Goal: Task Accomplishment & Management: Complete application form

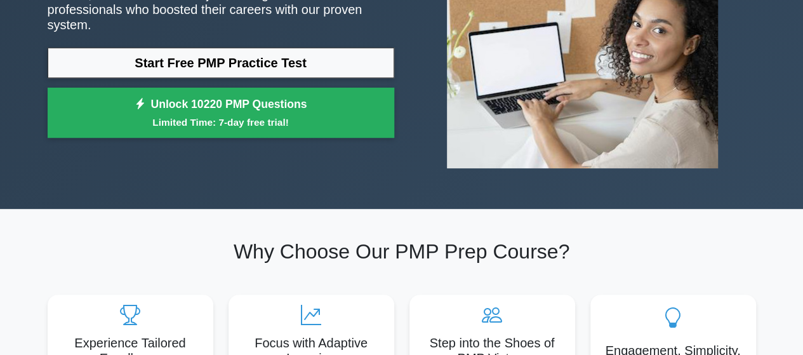
scroll to position [184, 0]
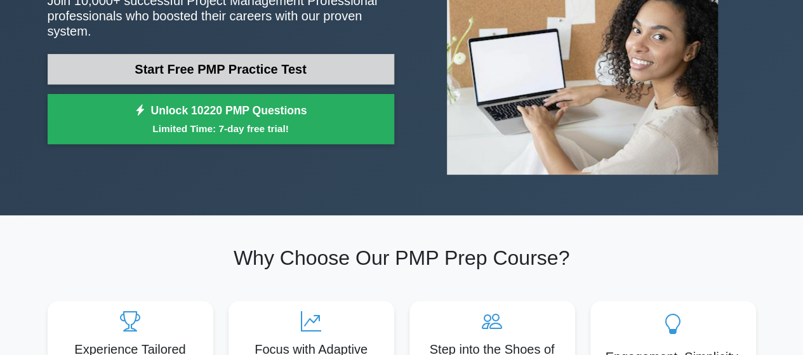
click at [333, 58] on link "Start Free PMP Practice Test" at bounding box center [221, 69] width 347 height 30
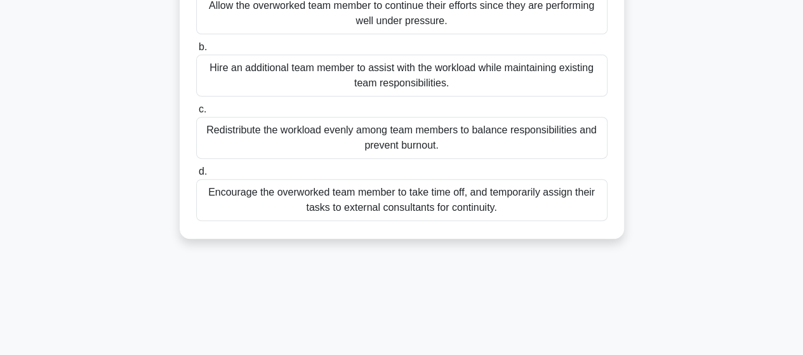
scroll to position [203, 0]
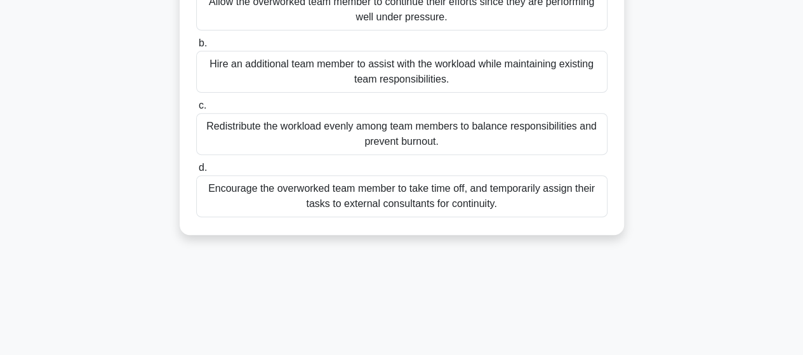
click at [566, 150] on div "Redistribute the workload evenly among team members to balance responsibilities…" at bounding box center [402, 134] width 412 height 42
click at [196, 110] on input "c. Redistribute the workload evenly among team members to balance responsibilit…" at bounding box center [196, 106] width 0 height 8
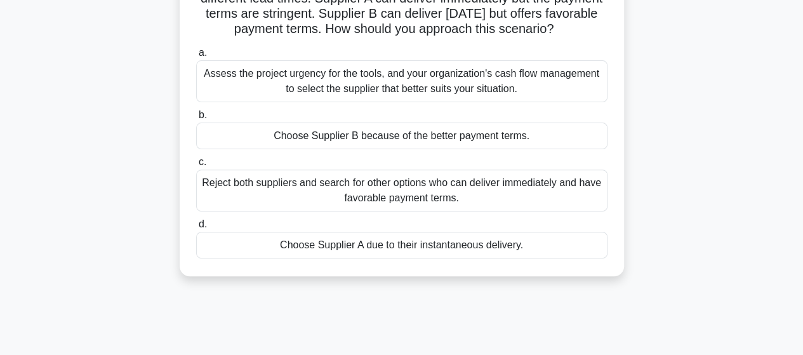
scroll to position [137, 0]
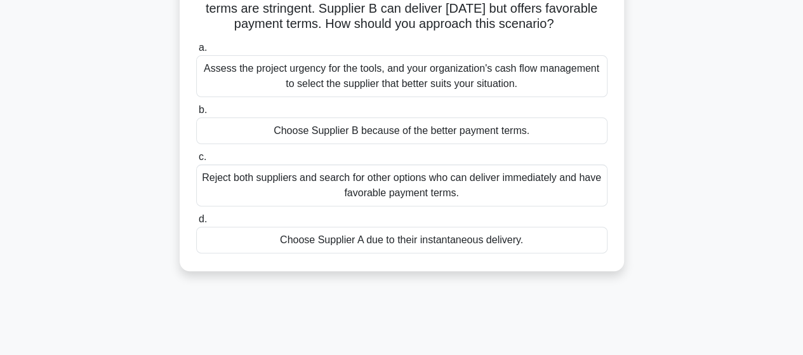
click at [536, 84] on div "Assess the project urgency for the tools, and your organization's cash flow man…" at bounding box center [402, 76] width 412 height 42
click at [196, 52] on input "a. Assess the project urgency for the tools, and your organization's cash flow …" at bounding box center [196, 48] width 0 height 8
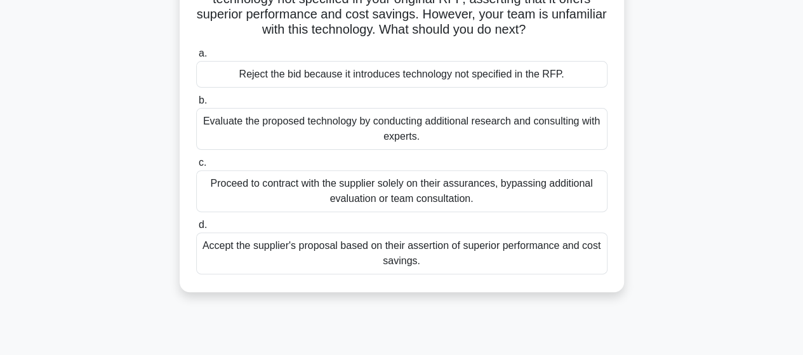
scroll to position [132, 0]
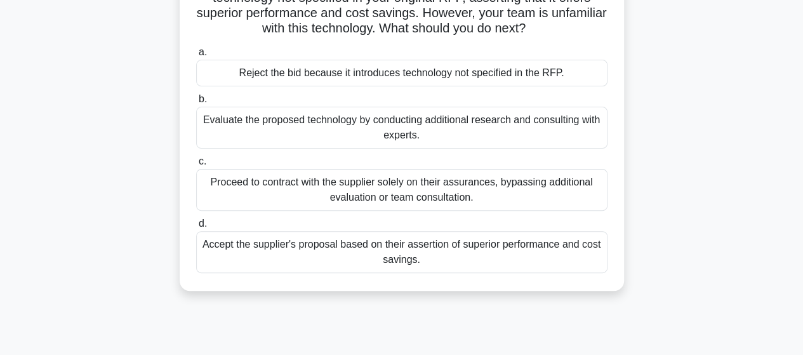
click at [554, 71] on div "Reject the bid because it introduces technology not specified in the RFP." at bounding box center [402, 73] width 412 height 27
click at [196, 57] on input "a. Reject the bid because it introduces technology not specified in the RFP." at bounding box center [196, 52] width 0 height 8
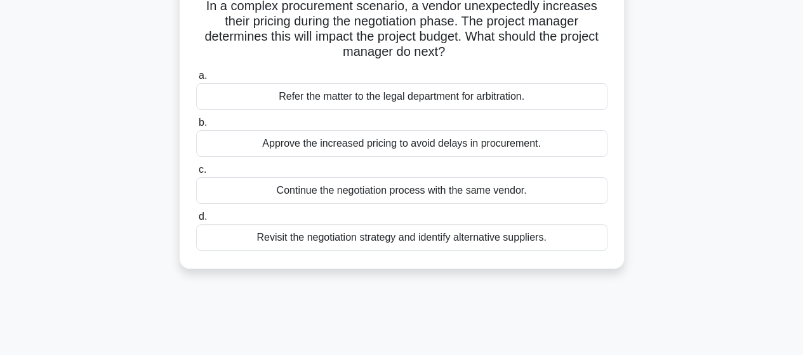
scroll to position [97, 0]
click at [711, 235] on div "In a complex procurement scenario, a vendor unexpectedly increases their pricin…" at bounding box center [402, 130] width 724 height 306
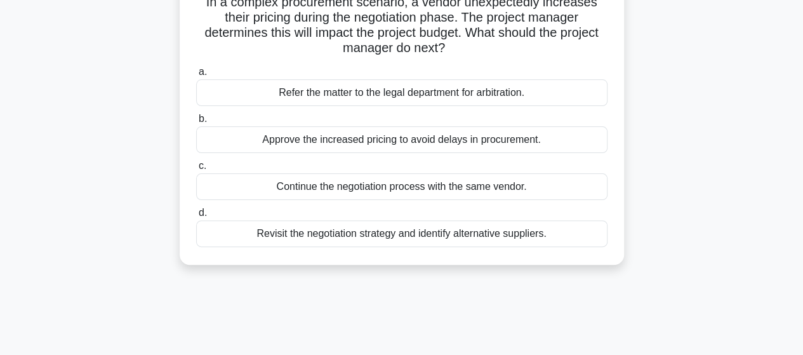
click at [561, 239] on div "Revisit the negotiation strategy and identify alternative suppliers." at bounding box center [402, 233] width 412 height 27
click at [196, 217] on input "d. Revisit the negotiation strategy and identify alternative suppliers." at bounding box center [196, 213] width 0 height 8
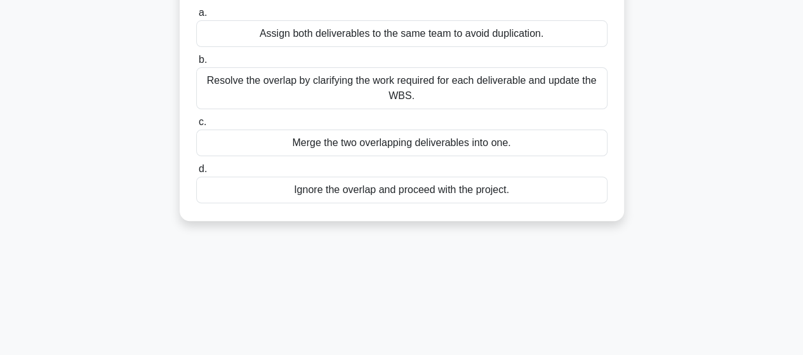
scroll to position [146, 0]
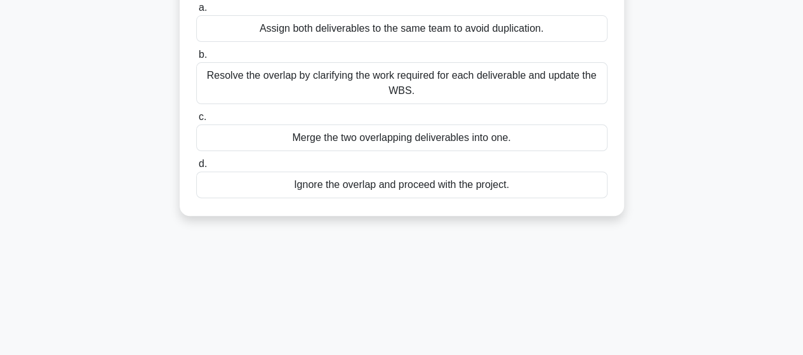
click at [563, 81] on div "Resolve the overlap by clarifying the work required for each deliverable and up…" at bounding box center [402, 83] width 412 height 42
click at [196, 59] on input "b. Resolve the overlap by clarifying the work required for each deliverable and…" at bounding box center [196, 55] width 0 height 8
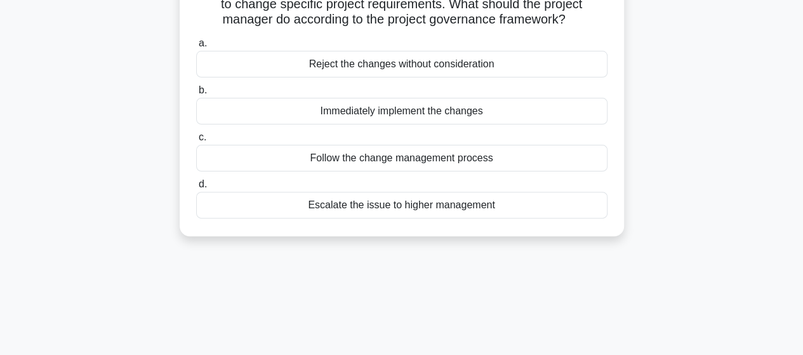
scroll to position [123, 0]
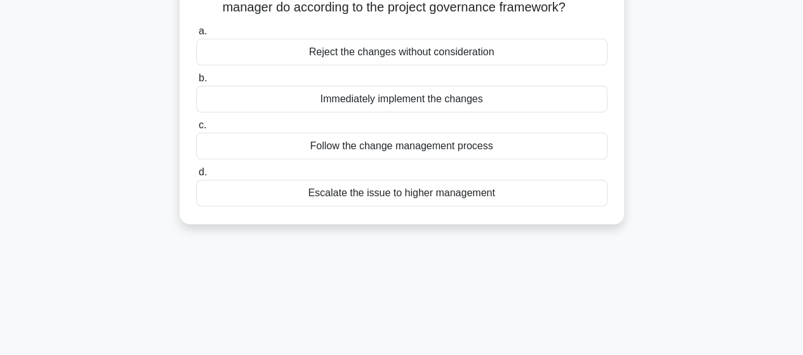
click at [501, 157] on div "Follow the change management process" at bounding box center [402, 146] width 412 height 27
click at [196, 130] on input "c. Follow the change management process" at bounding box center [196, 125] width 0 height 8
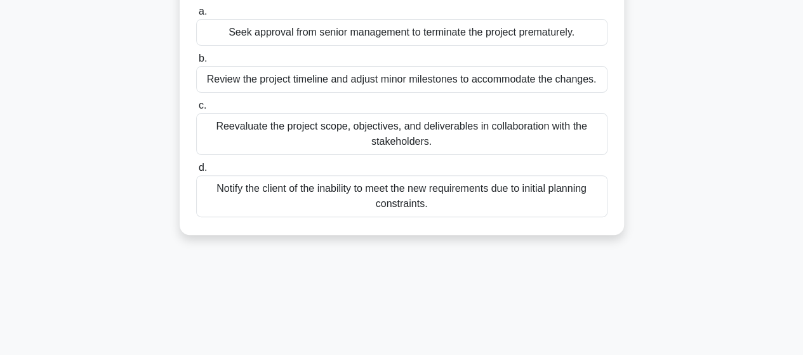
scroll to position [151, 0]
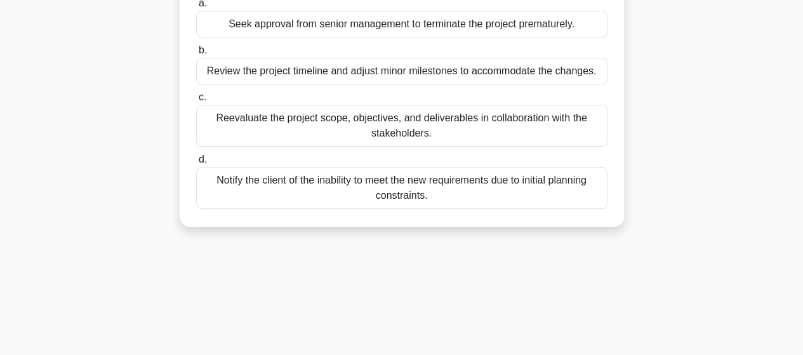
click at [564, 124] on div "Reevaluate the project scope, objectives, and deliverables in collaboration wit…" at bounding box center [402, 126] width 412 height 42
click at [196, 102] on input "c. Reevaluate the project scope, objectives, and deliverables in collaboration …" at bounding box center [196, 97] width 0 height 8
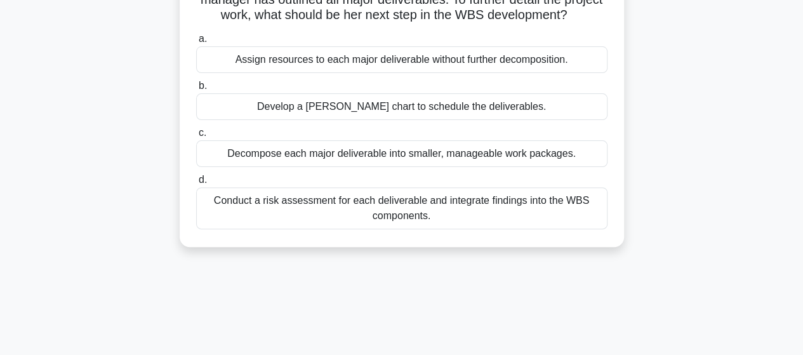
scroll to position [120, 0]
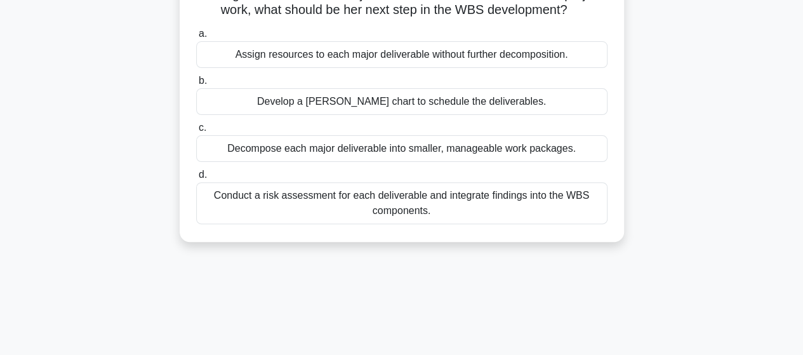
click at [552, 217] on div "Conduct a risk assessment for each deliverable and integrate findings into the …" at bounding box center [402, 203] width 412 height 42
click at [196, 179] on input "d. Conduct a risk assessment for each deliverable and integrate findings into t…" at bounding box center [196, 175] width 0 height 8
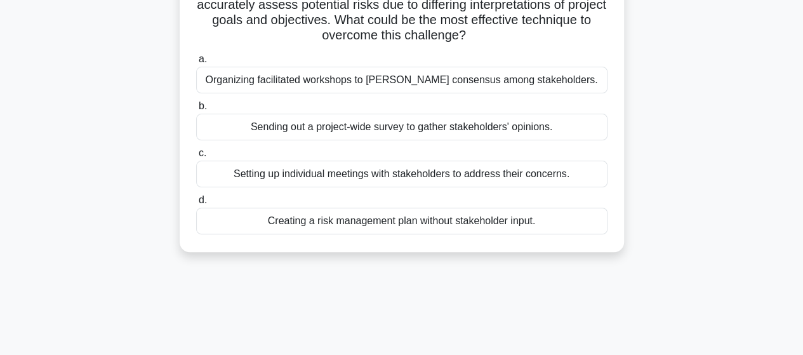
scroll to position [116, 0]
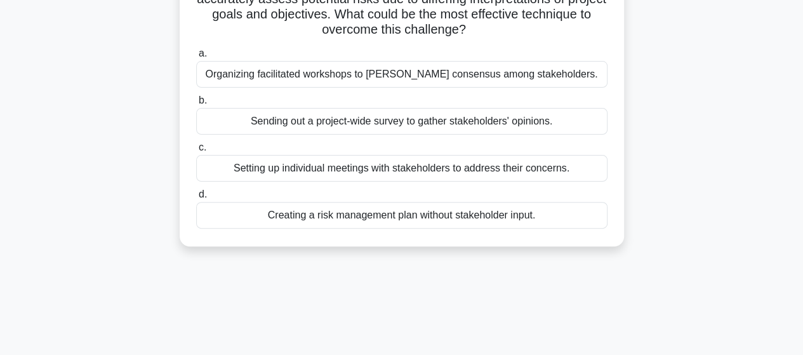
click at [554, 81] on div "Organizing facilitated workshops to foster consensus among stakeholders." at bounding box center [402, 74] width 412 height 27
click at [196, 58] on input "a. Organizing facilitated workshops to foster consensus among stakeholders." at bounding box center [196, 54] width 0 height 8
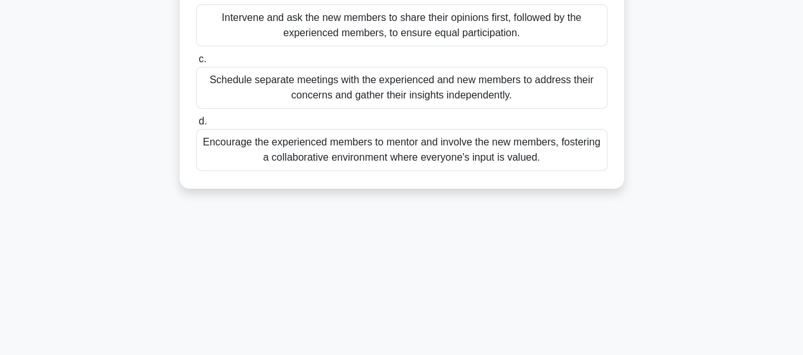
scroll to position [253, 0]
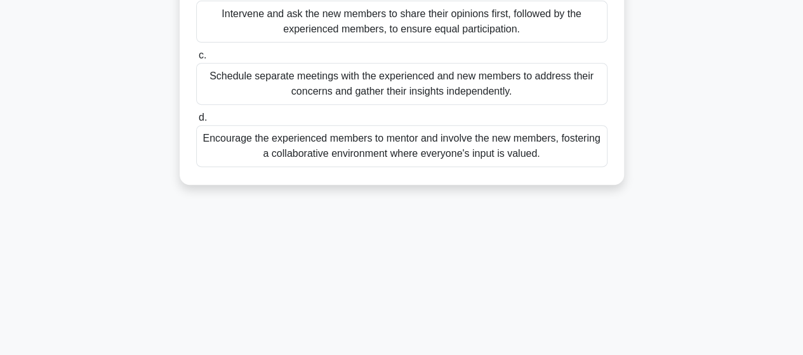
click at [573, 151] on div "Encourage the experienced members to mentor and involve the new members, foster…" at bounding box center [402, 146] width 412 height 42
click at [196, 122] on input "d. Encourage the experienced members to mentor and involve the new members, fos…" at bounding box center [196, 118] width 0 height 8
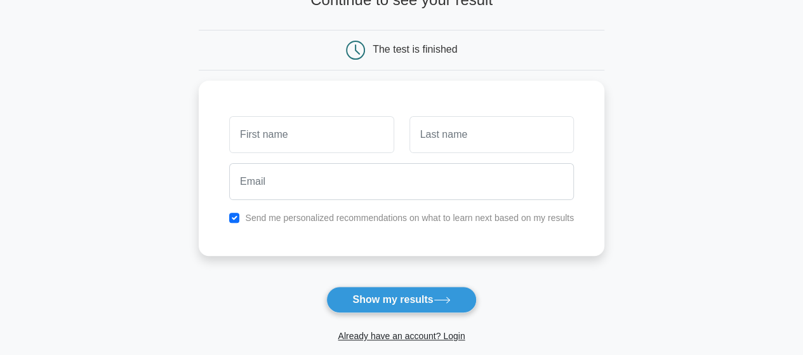
scroll to position [98, 0]
type input "l"
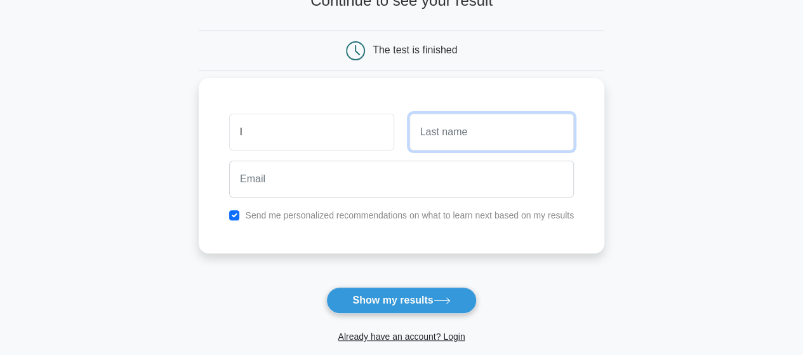
click at [485, 133] on input "text" at bounding box center [492, 132] width 165 height 37
type input "[PERSON_NAME]"
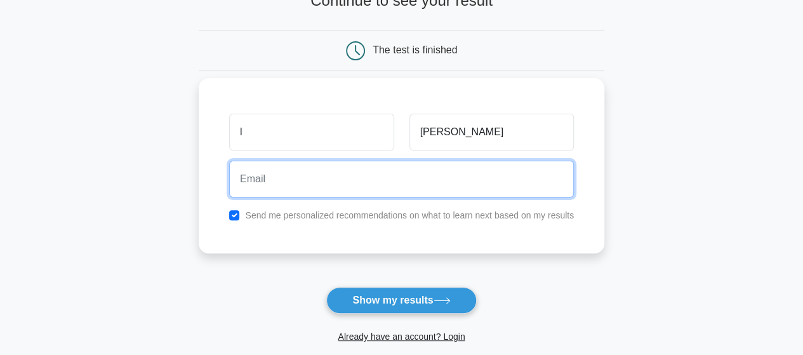
click at [441, 182] on input "email" at bounding box center [401, 179] width 345 height 37
type input "[EMAIL_ADDRESS][DOMAIN_NAME]"
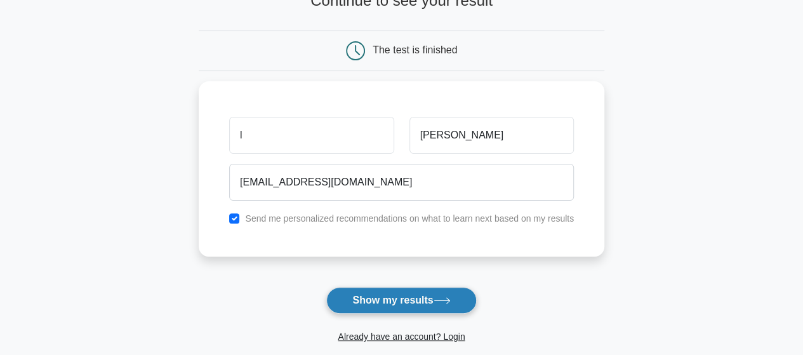
click at [422, 300] on button "Show my results" at bounding box center [401, 300] width 150 height 27
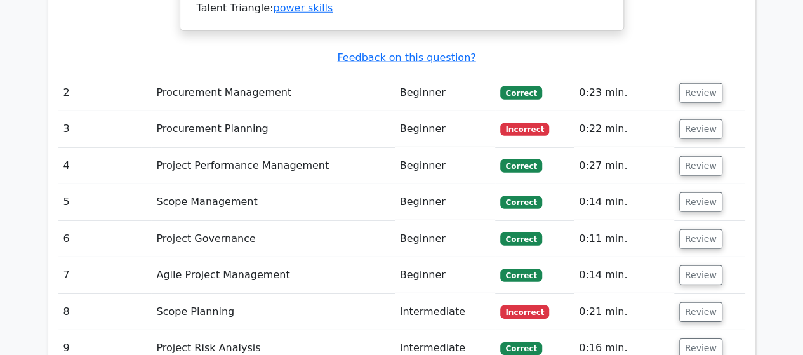
scroll to position [1482, 0]
